Goal: Find specific page/section: Find specific page/section

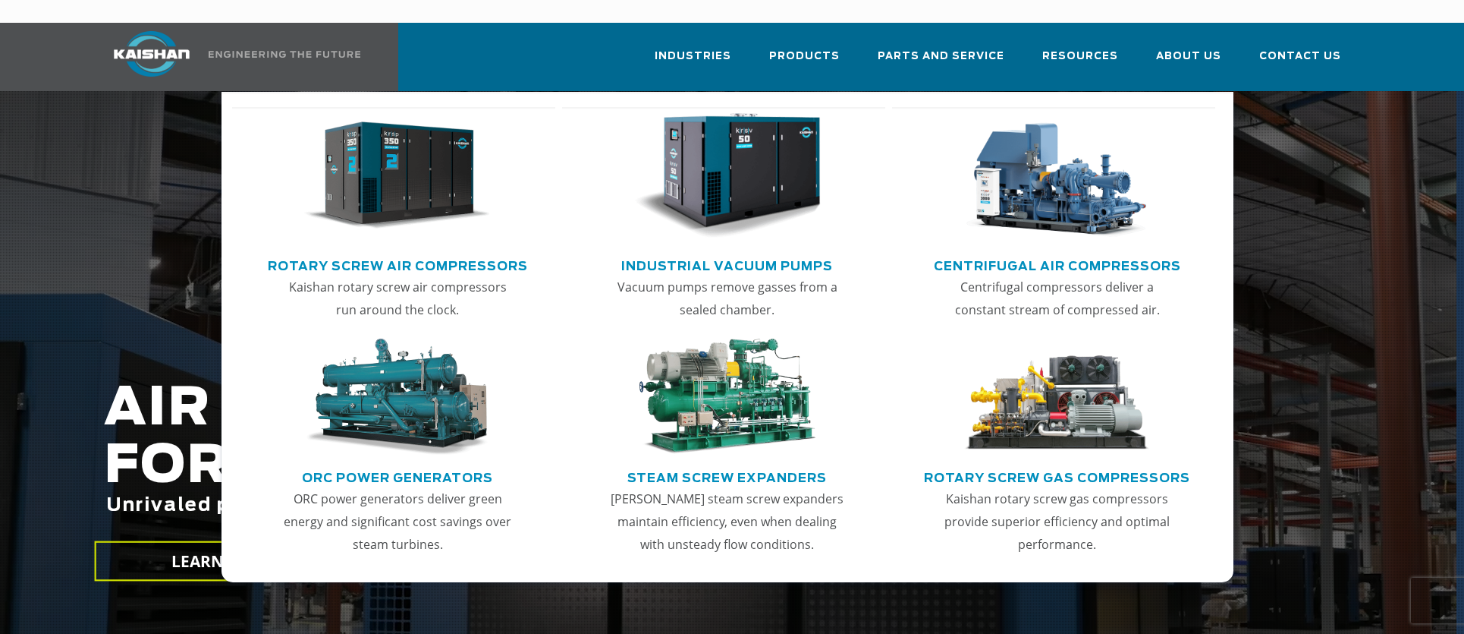
click at [441, 253] on link "Rotary Screw Air Compressors" at bounding box center [398, 264] width 260 height 23
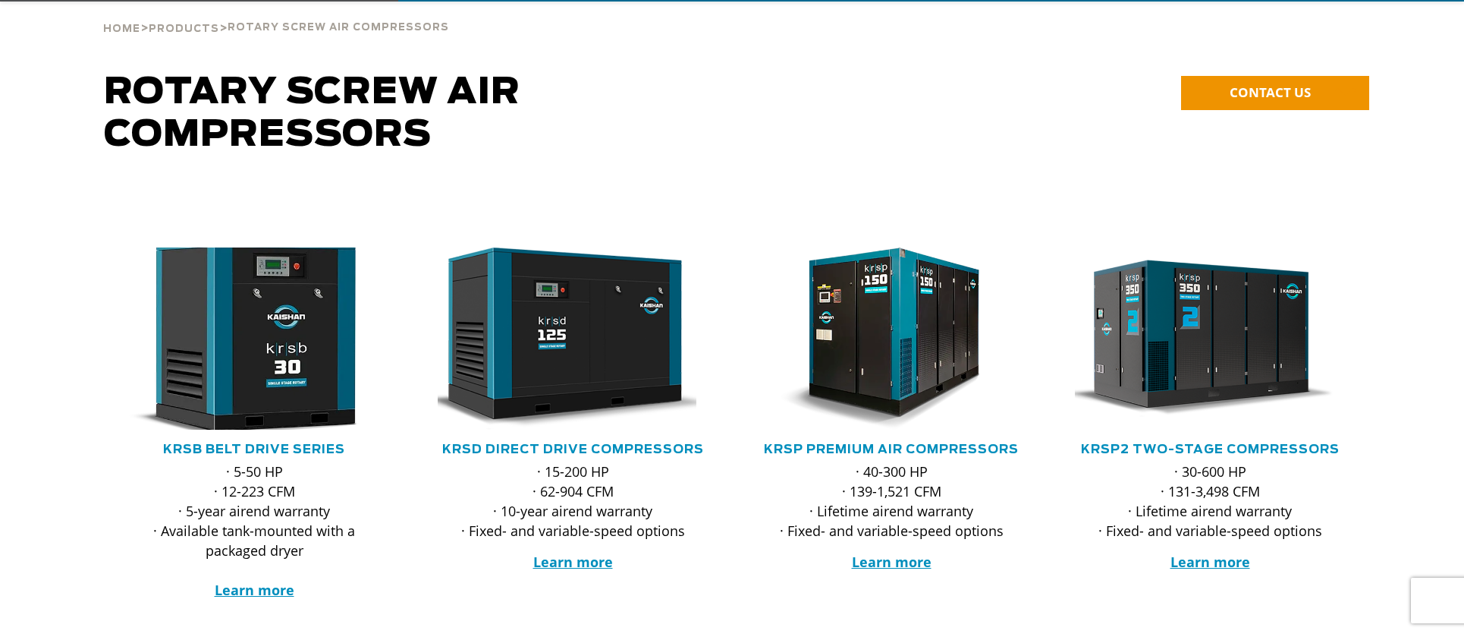
scroll to position [110, 0]
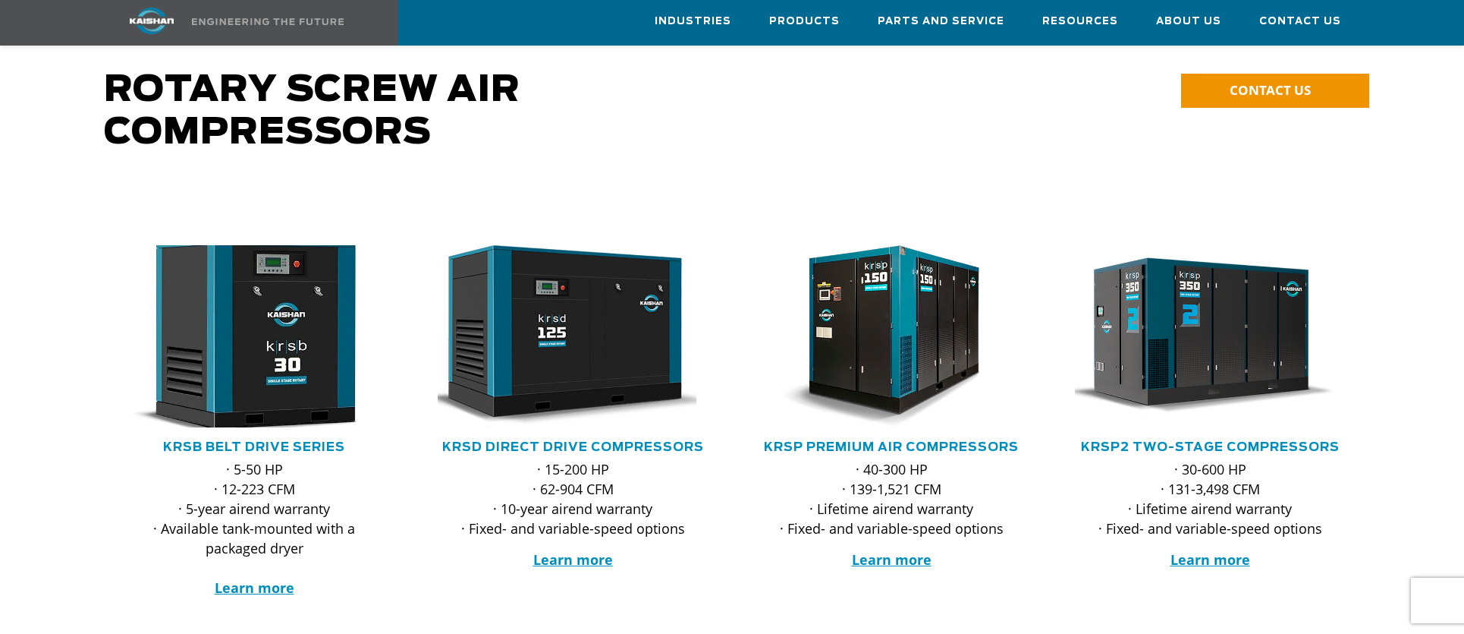
click at [242, 333] on img at bounding box center [242, 336] width 297 height 200
